Goal: Information Seeking & Learning: Compare options

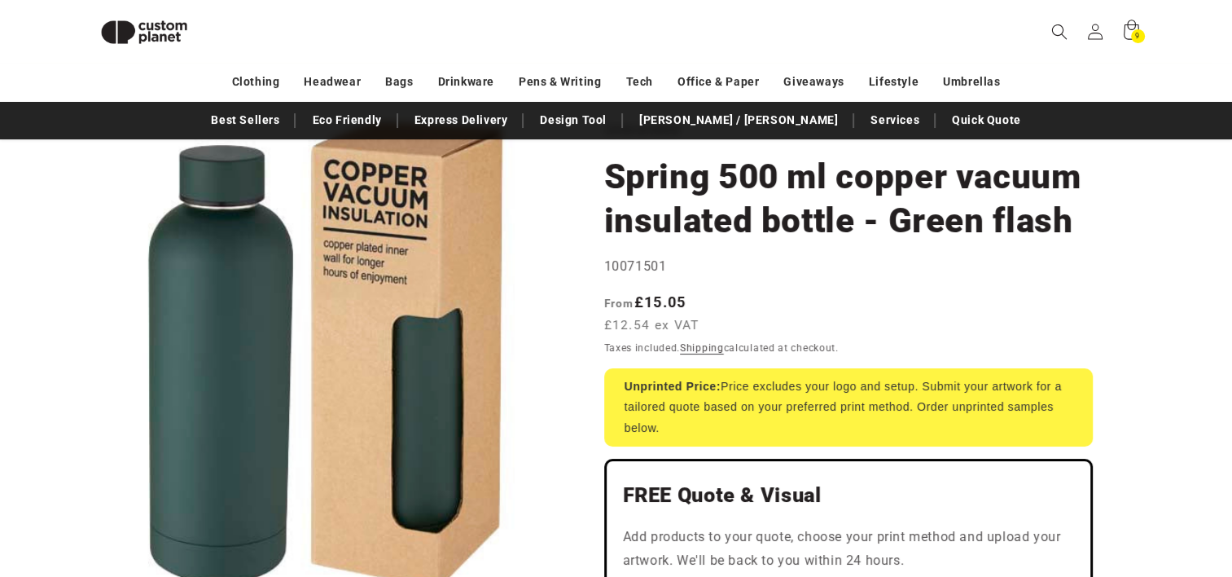
scroll to position [89, 0]
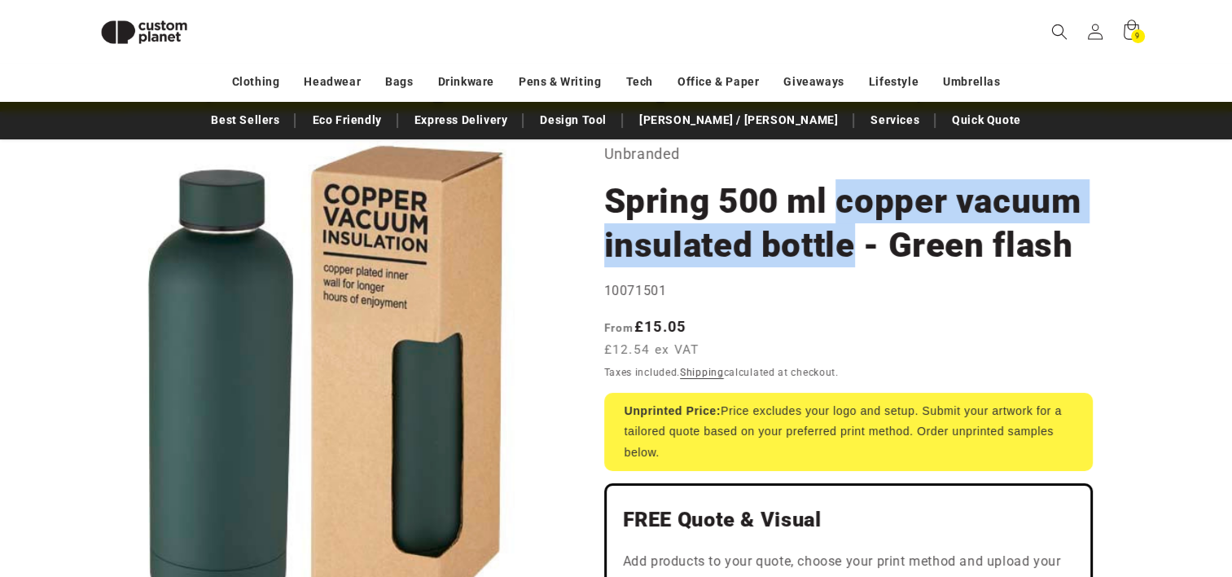
drag, startPoint x: 836, startPoint y: 204, endPoint x: 847, endPoint y: 235, distance: 33.5
click at [847, 235] on h1 "Spring 500 ml copper vacuum insulated bottle - Green flash" at bounding box center [848, 223] width 489 height 88
copy h1 "copper vacuum insulated bottle"
